Goal: Information Seeking & Learning: Check status

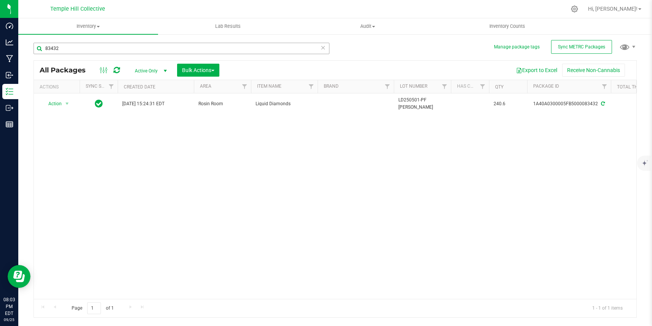
click at [155, 51] on input "83432" at bounding box center [182, 48] width 296 height 11
click at [228, 50] on input "6192" at bounding box center [182, 48] width 296 height 11
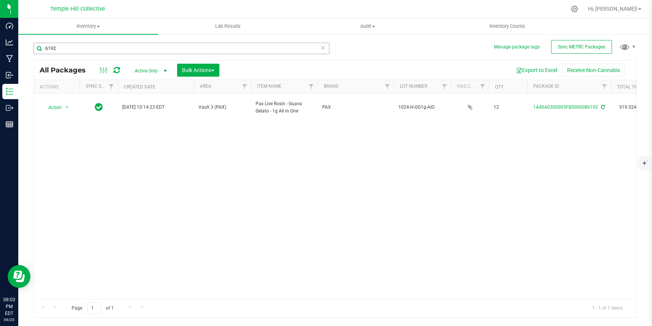
click at [228, 50] on input "6192" at bounding box center [182, 48] width 296 height 11
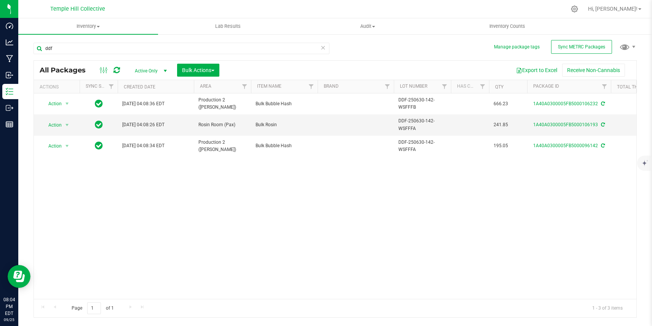
type input "ddf"
click at [322, 48] on icon at bounding box center [322, 47] width 5 height 9
